Goal: Information Seeking & Learning: Learn about a topic

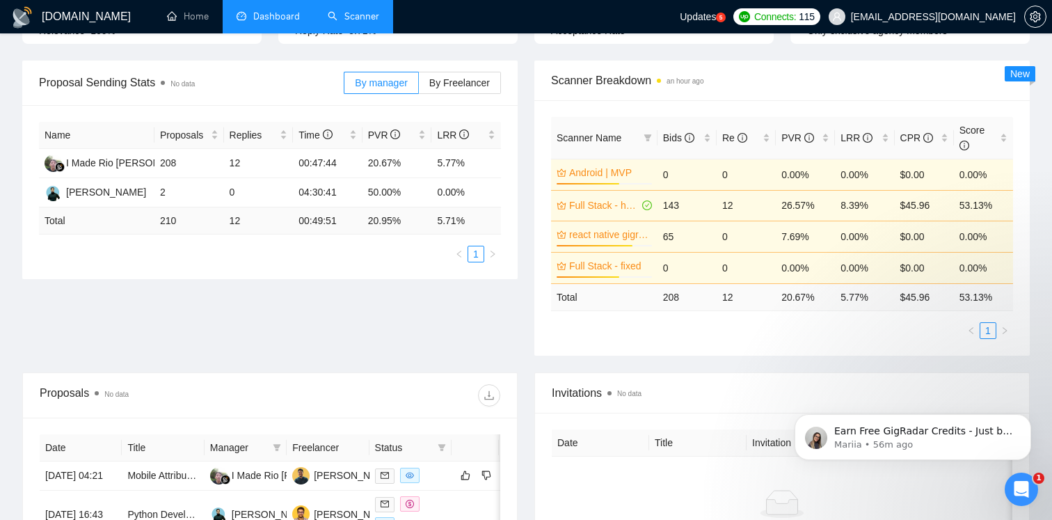
click at [351, 22] on link "Scanner" at bounding box center [353, 16] width 51 height 12
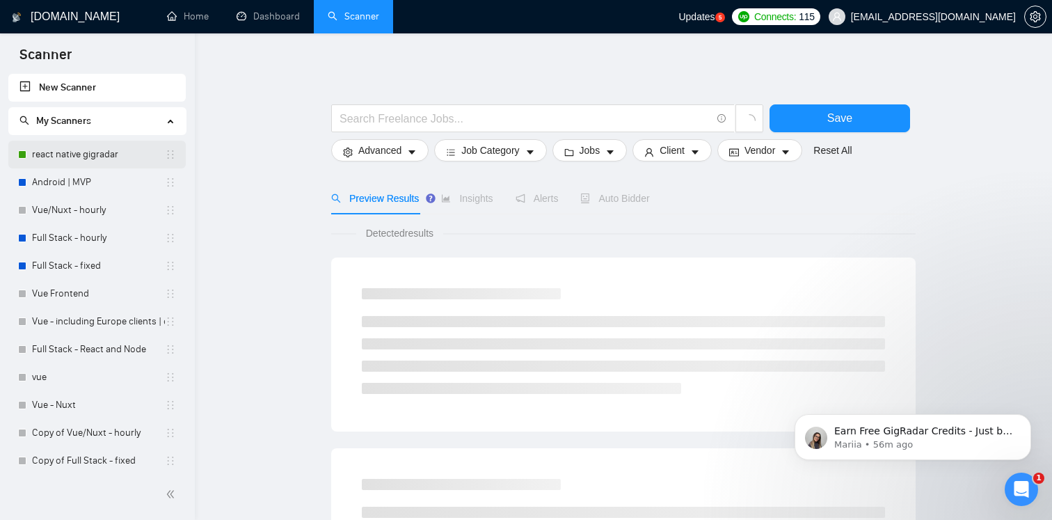
click at [73, 157] on link "react native gigradar" at bounding box center [98, 155] width 133 height 28
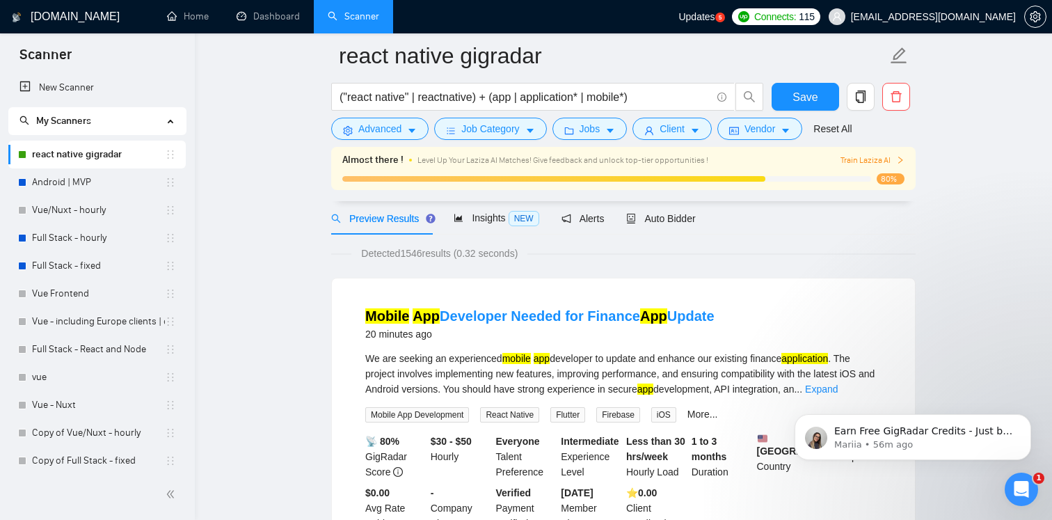
scroll to position [83, 0]
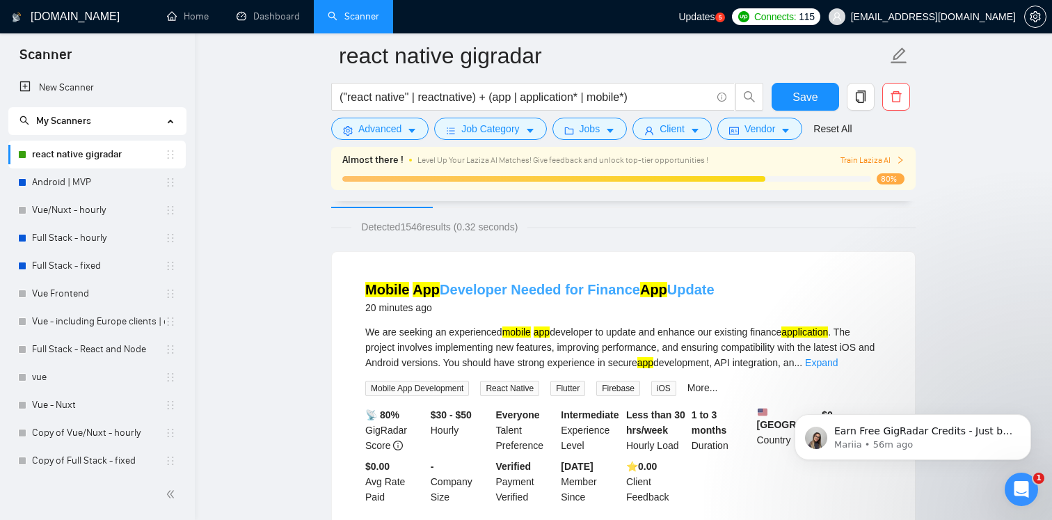
click at [475, 286] on link "Mobile App Developer Needed for Finance App Update" at bounding box center [539, 289] width 349 height 15
